Goal: Transaction & Acquisition: Purchase product/service

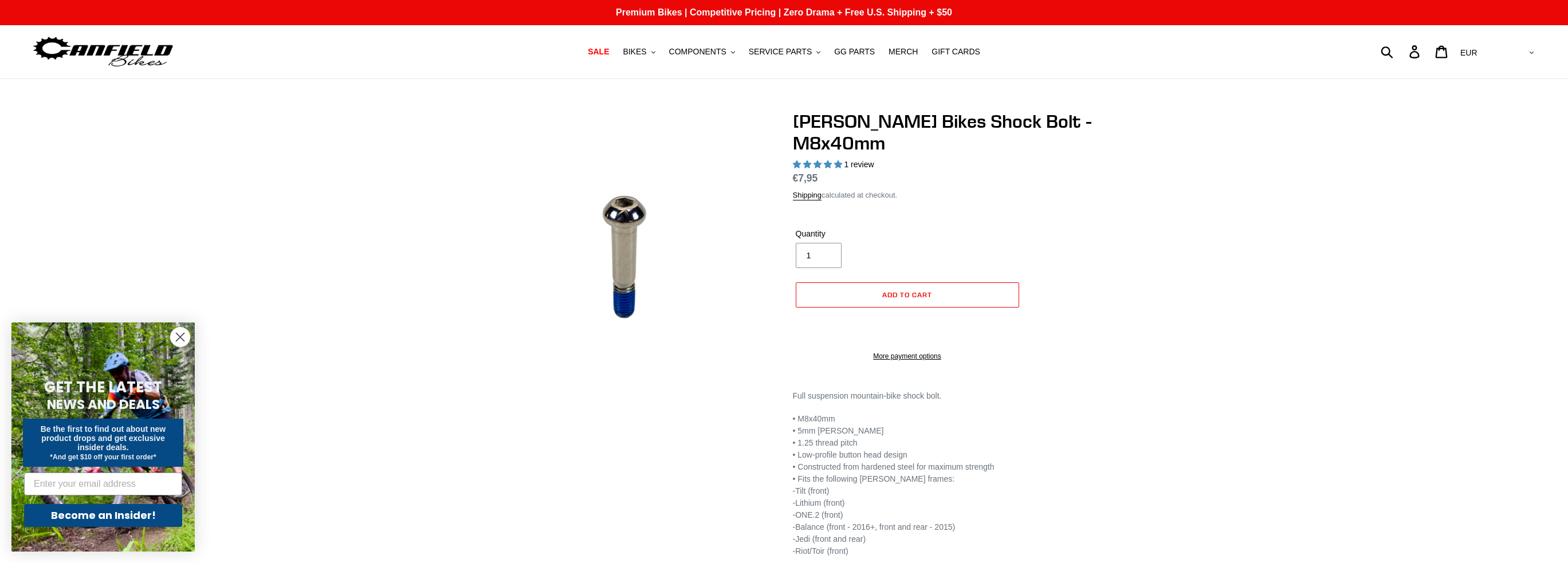
select select "highest-rating"
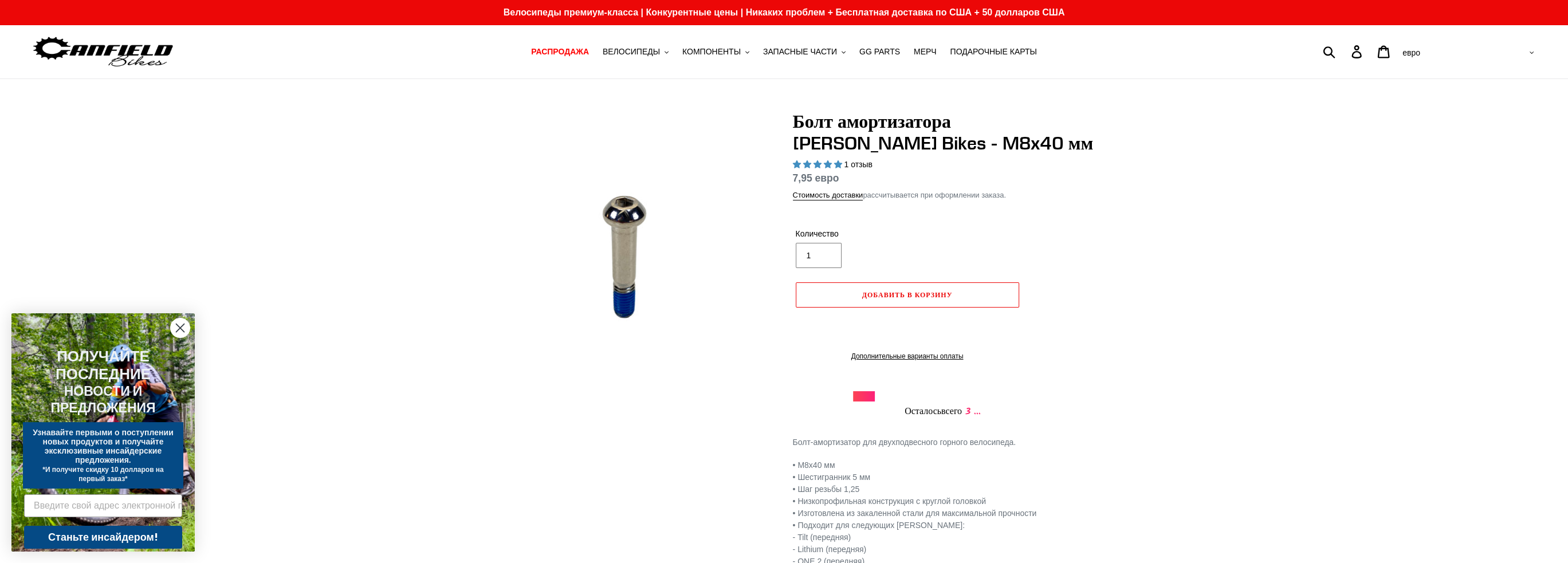
click at [1373, 267] on div "Болт амортизатора Canfield Bikes - M8x40 мм 1 отзыв Обычная цена 7,95 евро Цена…" at bounding box center [784, 363] width 1568 height 506
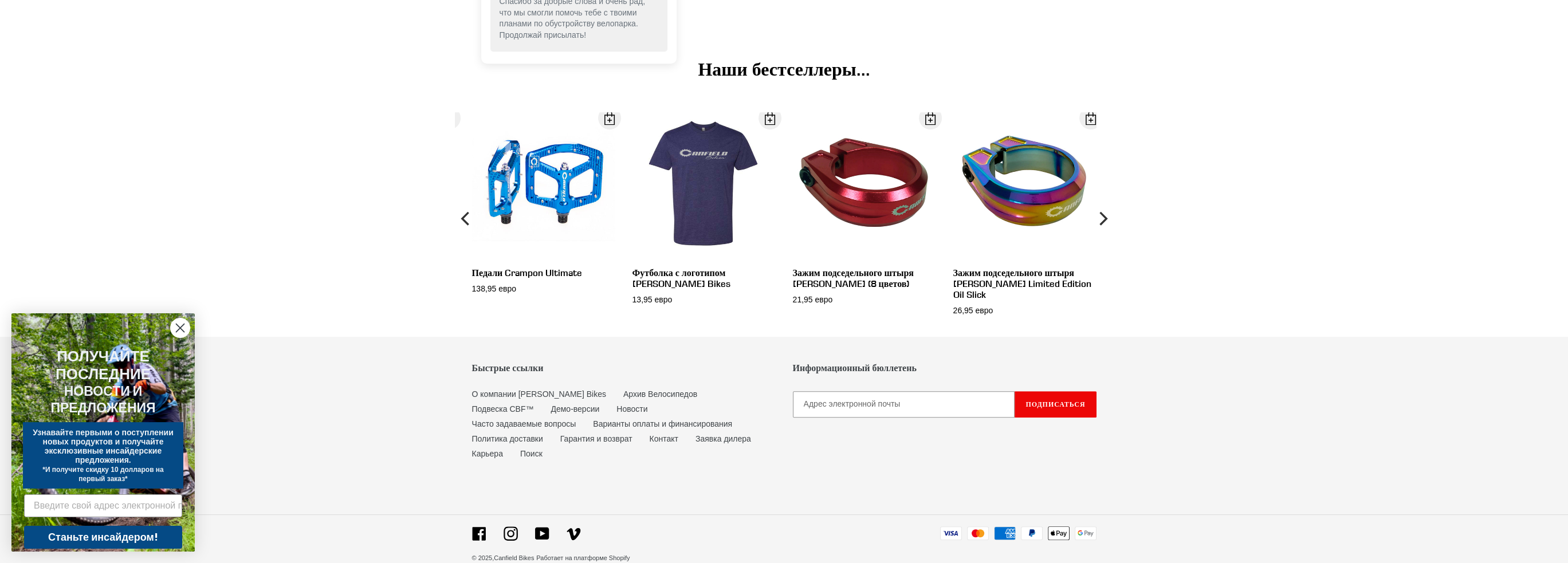
scroll to position [1027, 0]
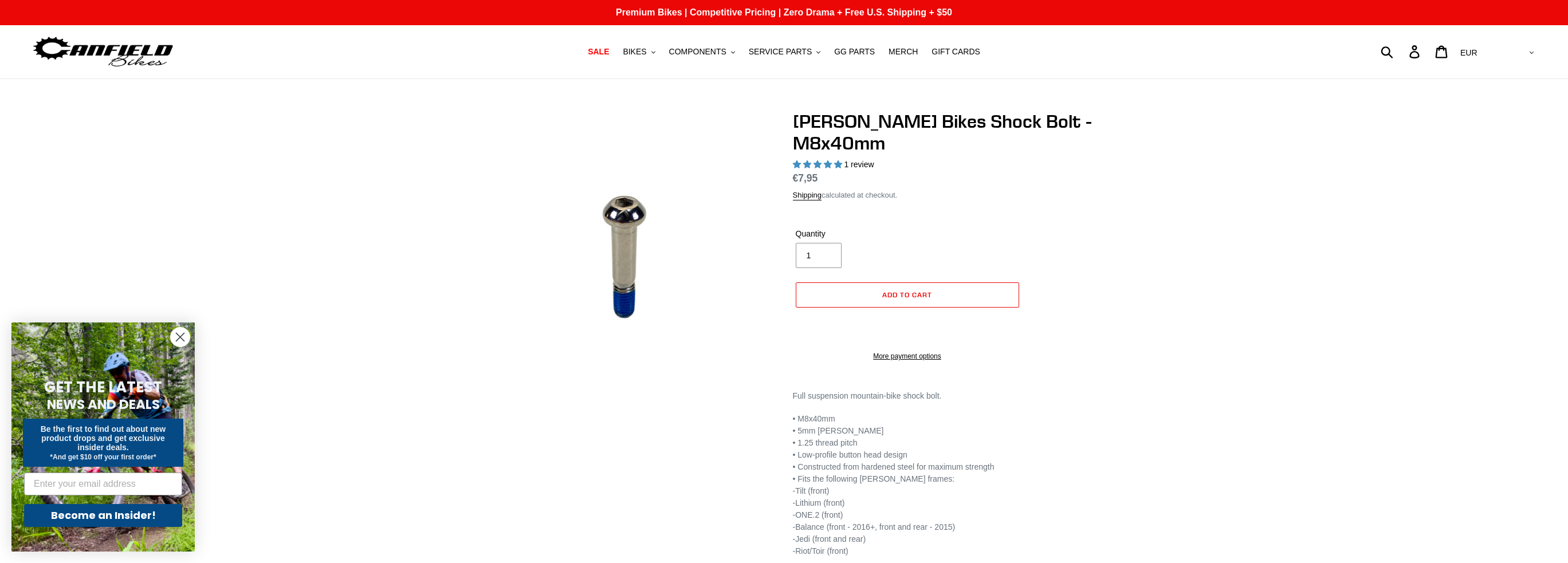
select select "highest-rating"
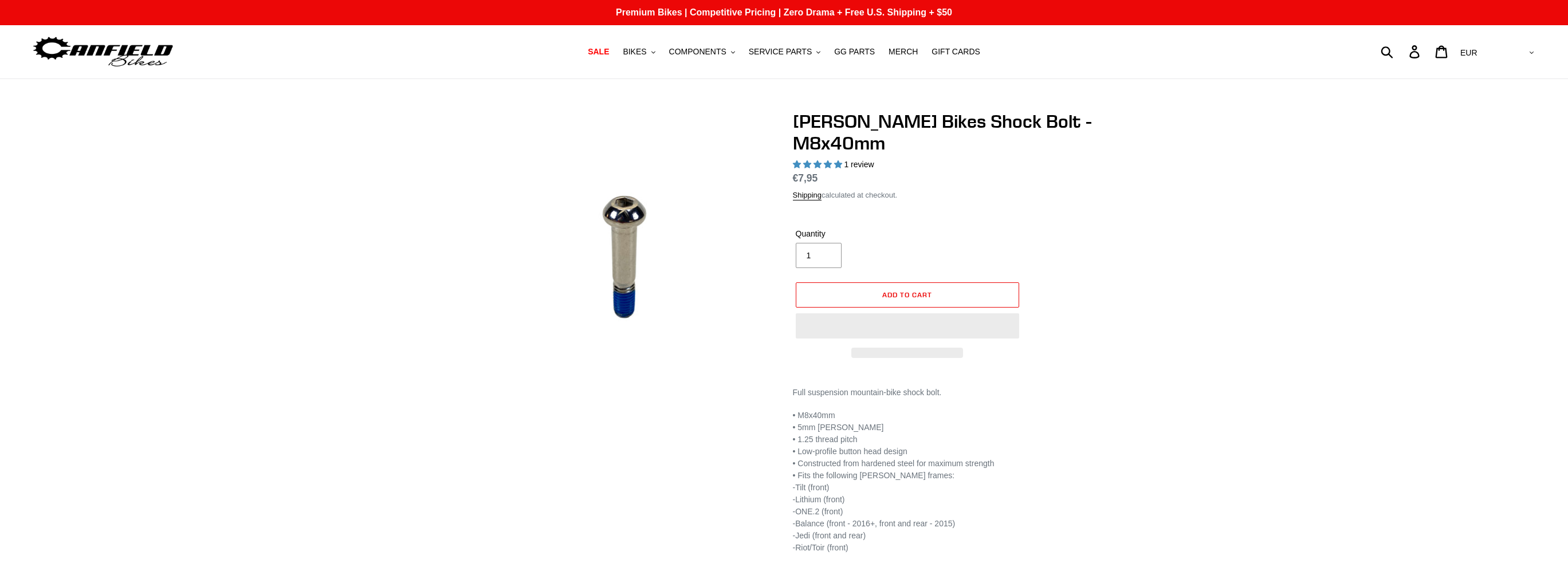
select select "highest-rating"
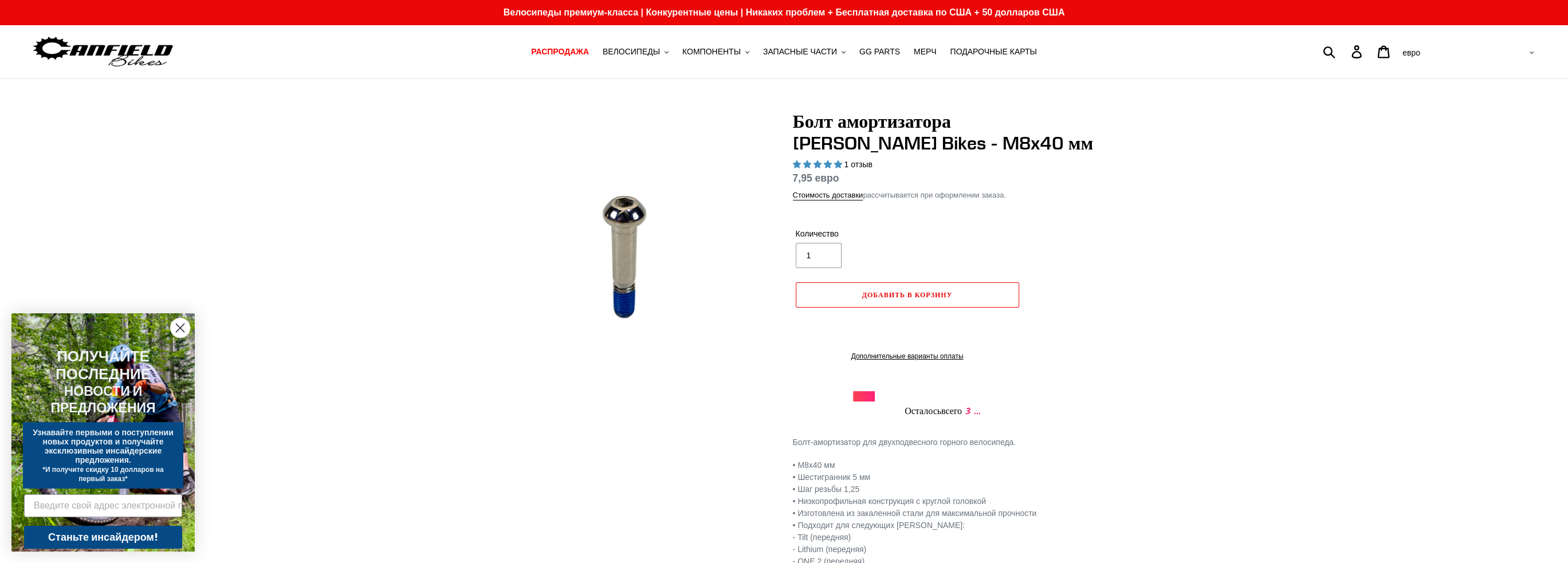
click at [1205, 151] on div "Болт амортизатора Canfield Bikes - M8x40 мм 1 отзыв Обычная цена 7,95 евро Цена…" at bounding box center [784, 363] width 1568 height 506
